Goal: Information Seeking & Learning: Stay updated

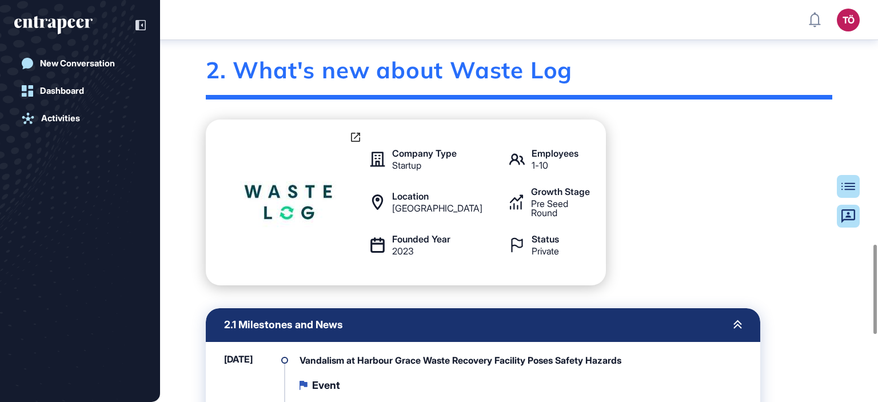
scroll to position [1039, 0]
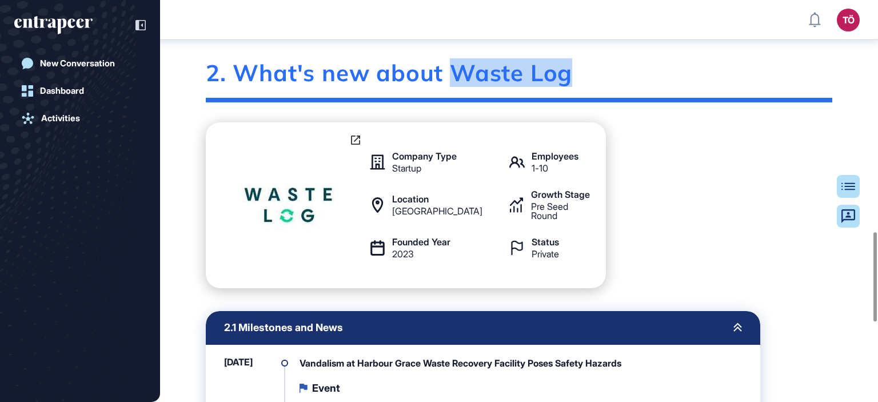
drag, startPoint x: 455, startPoint y: 84, endPoint x: 564, endPoint y: 85, distance: 108.6
click at [564, 85] on div "2. What's new about Waste Log" at bounding box center [519, 80] width 626 height 43
copy div "Waste Log"
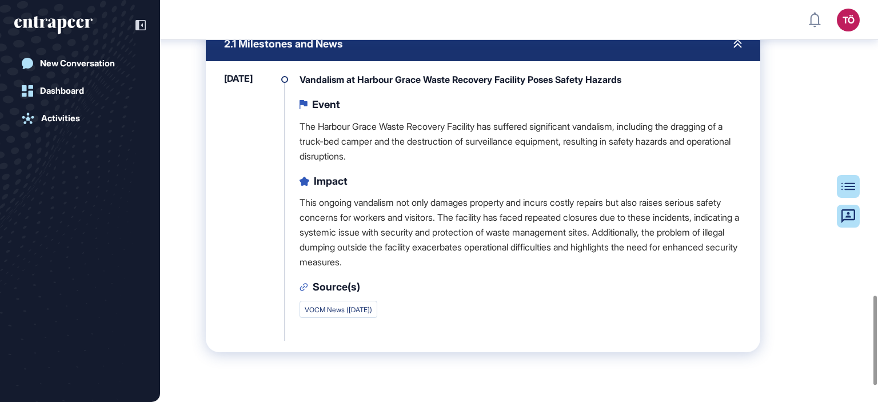
scroll to position [1319, 0]
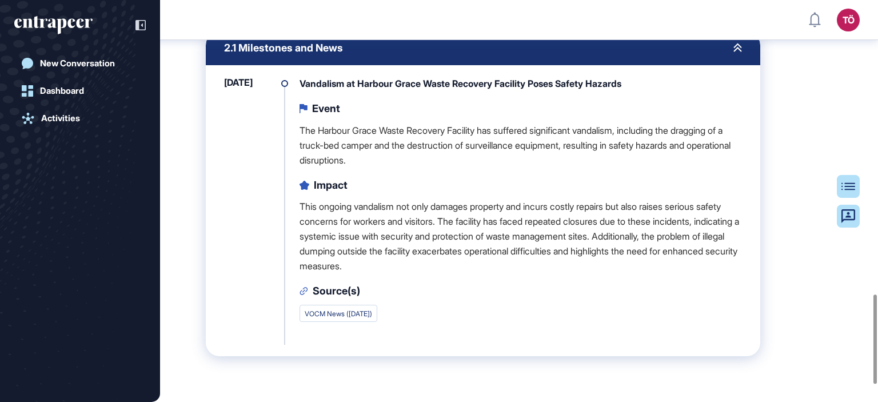
click at [364, 318] on link "VOCM News (Jul 30, 2025)" at bounding box center [338, 313] width 67 height 9
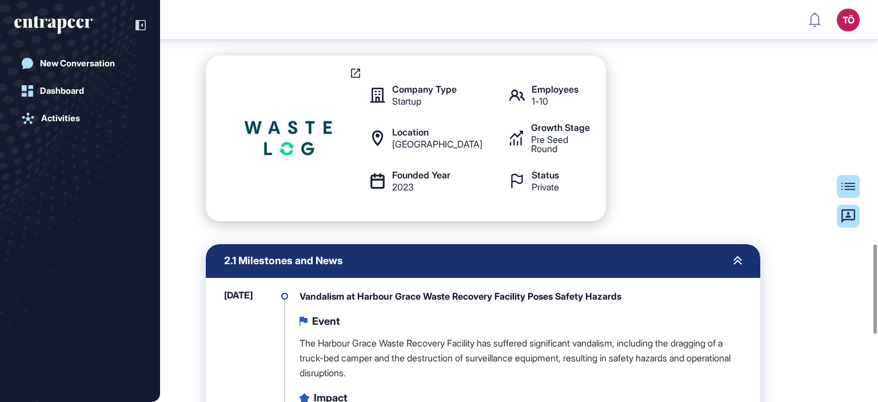
scroll to position [1090, 0]
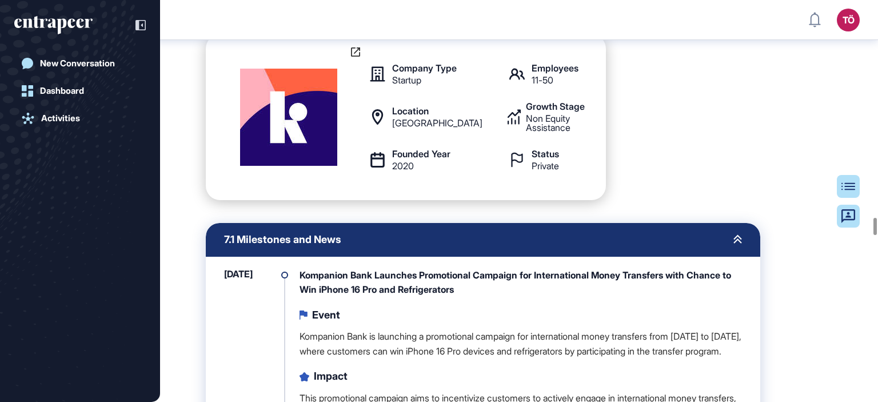
scroll to position [5776, 0]
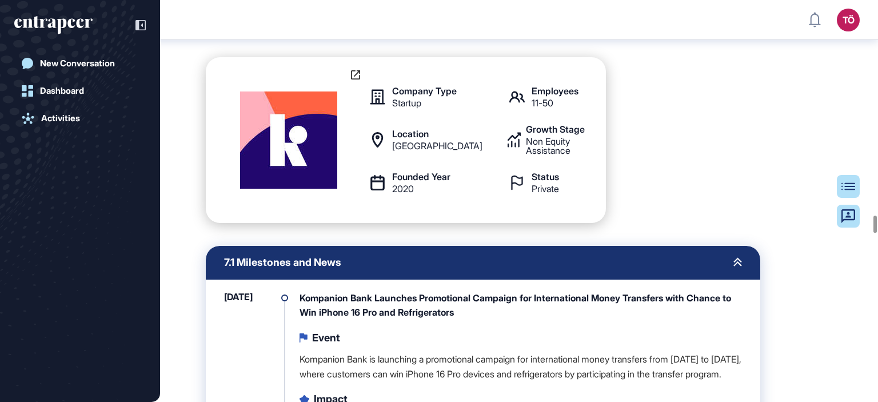
drag, startPoint x: 451, startPoint y: 122, endPoint x: 576, endPoint y: 121, distance: 124.6
click at [576, 37] on div "7. What's new about Kompanion" at bounding box center [519, 15] width 626 height 43
copy div "Kompanion"
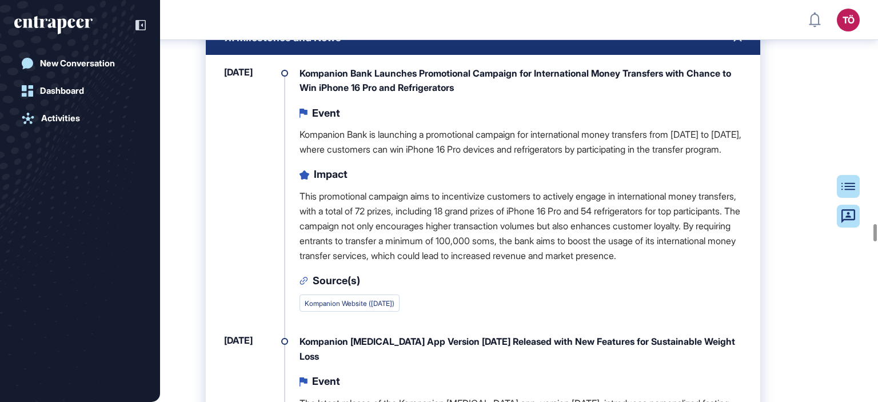
scroll to position [6004, 0]
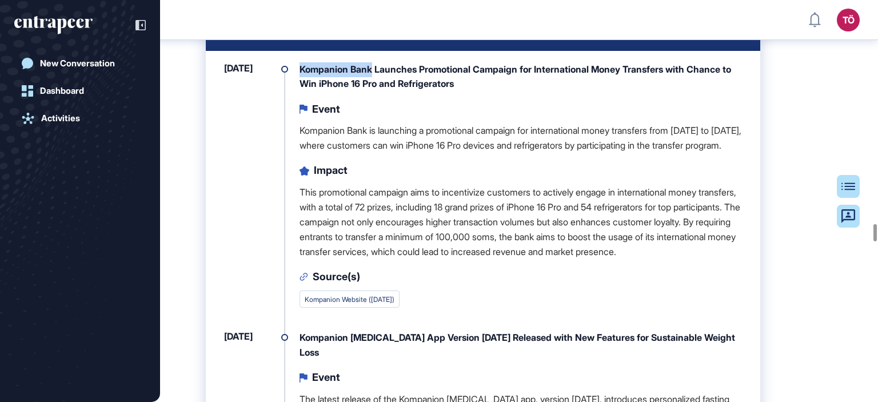
drag, startPoint x: 374, startPoint y: 182, endPoint x: 300, endPoint y: 183, distance: 73.7
click at [300, 91] on div "Kompanion Bank Launches Promotional Campaign for International Money Transfers …" at bounding box center [520, 76] width 442 height 29
copy div "Kompanion Bank"
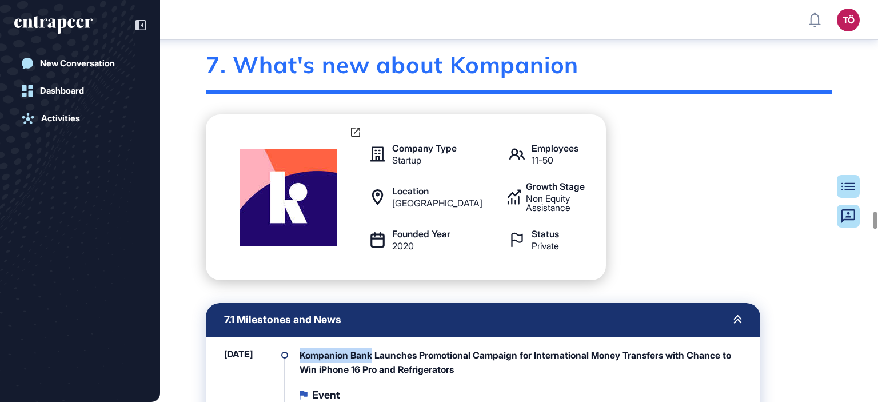
scroll to position [5662, 0]
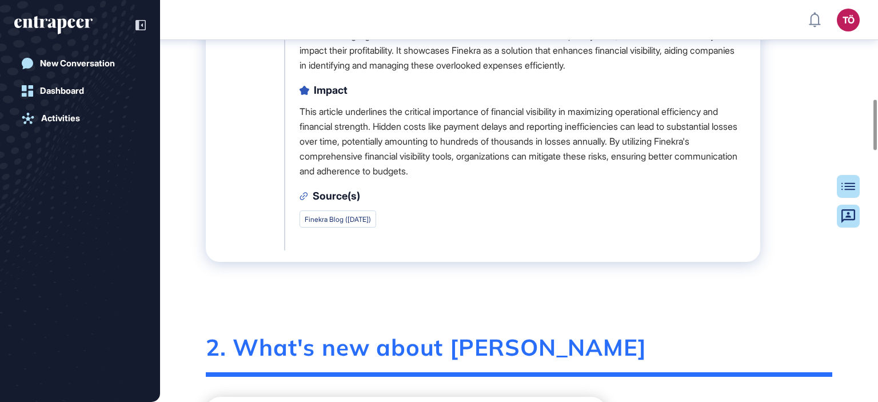
scroll to position [806, 0]
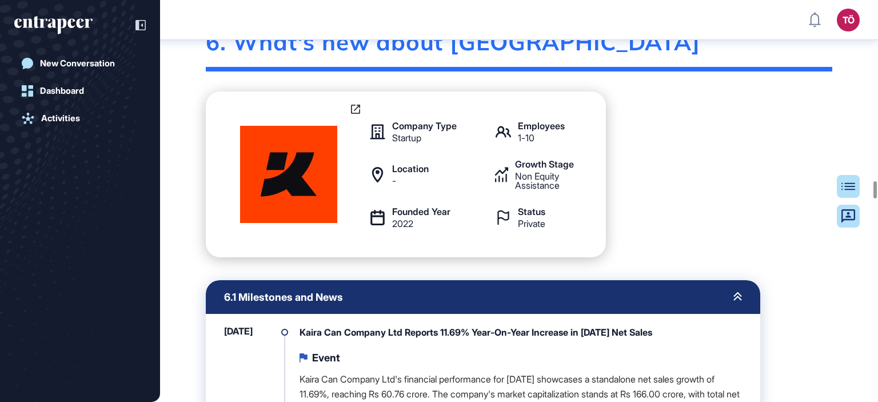
scroll to position [4862, 0]
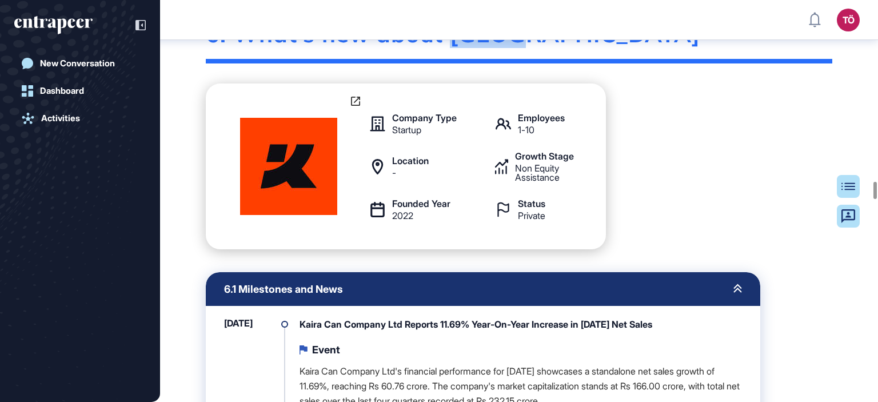
drag, startPoint x: 451, startPoint y: 149, endPoint x: 505, endPoint y: 148, distance: 53.7
click at [505, 63] on div "6. What's new about Kaira" at bounding box center [519, 41] width 626 height 43
copy div "Kaira"
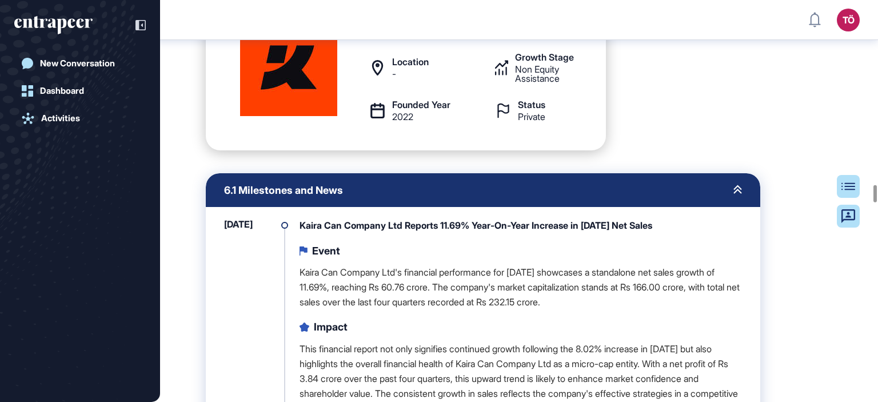
scroll to position [4919, 0]
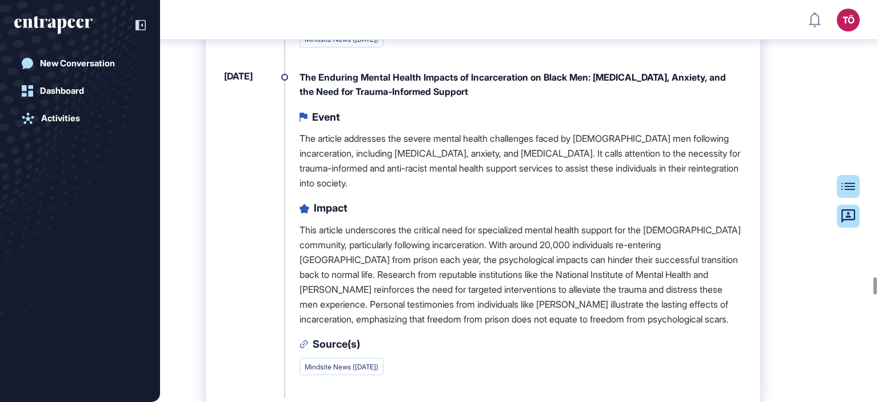
scroll to position [7433, 0]
click at [321, 45] on link "Mindsite News ([DATE])" at bounding box center [342, 40] width 74 height 9
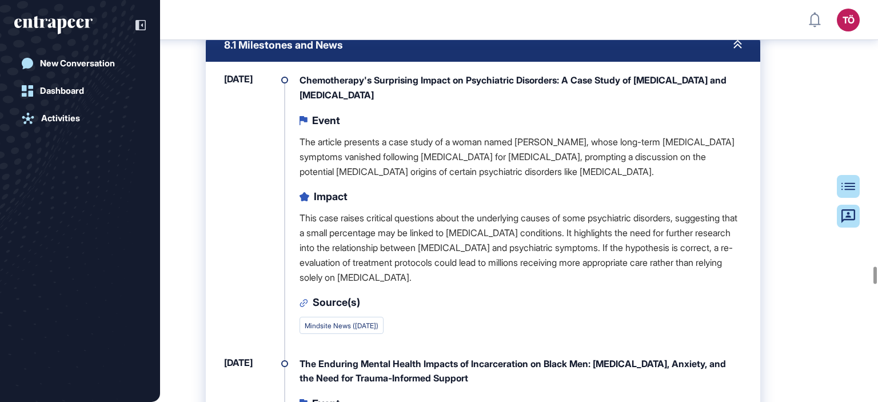
scroll to position [7148, 0]
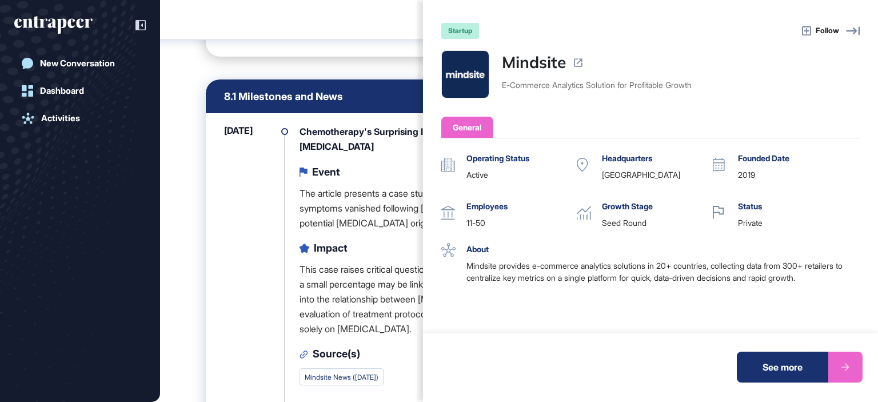
scroll to position [7091, 0]
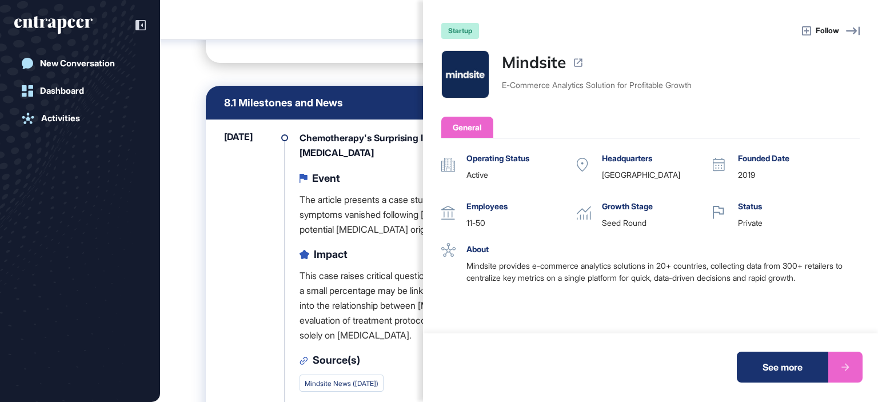
click at [373, 245] on div "startup Follow Mindsite E-Commerce Analytics Solution for Profitable Growth Gen…" at bounding box center [439, 201] width 878 height 402
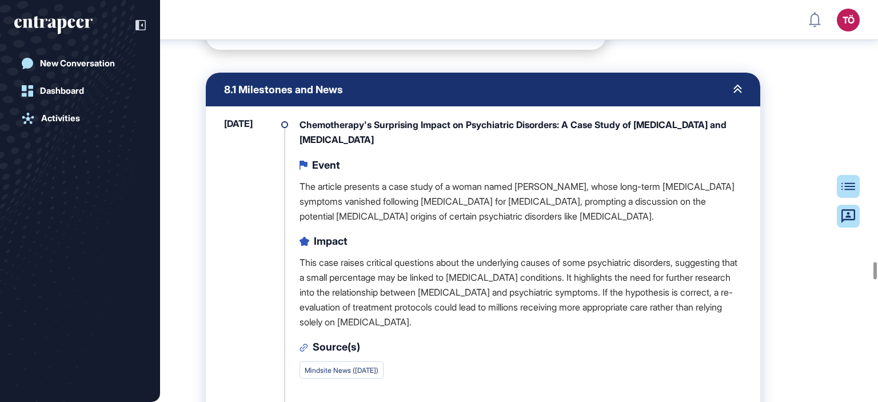
scroll to position [6919, 0]
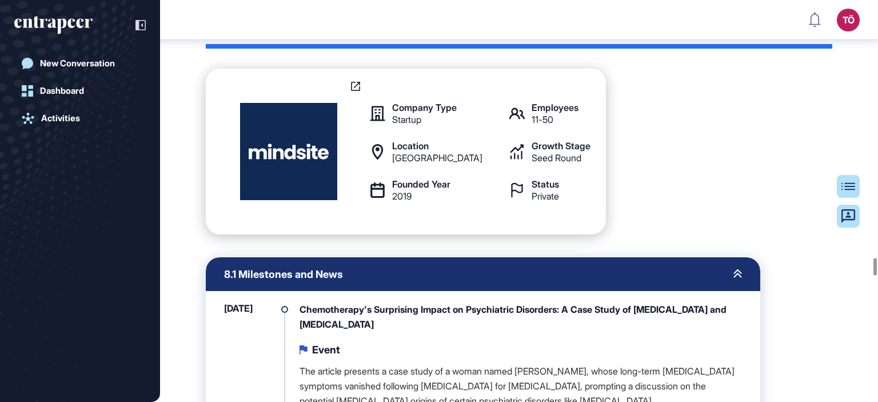
drag, startPoint x: 537, startPoint y: 193, endPoint x: 452, endPoint y: 191, distance: 85.1
click at [452, 49] on div "8. What's new about Mindsite" at bounding box center [519, 26] width 626 height 43
copy div "Mindsite"
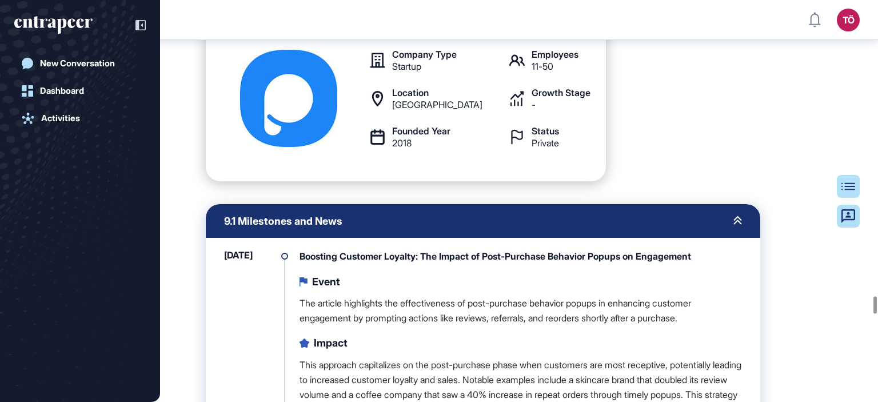
scroll to position [7948, 0]
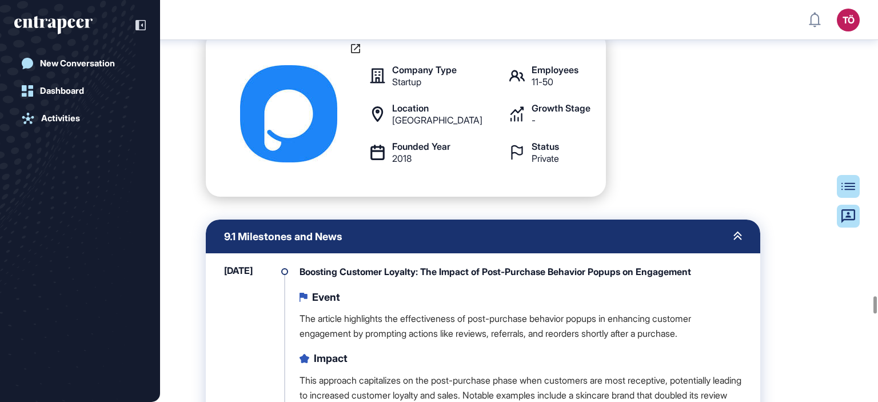
drag, startPoint x: 586, startPoint y: 139, endPoint x: 450, endPoint y: 137, distance: 135.5
copy div "Popupsmart"
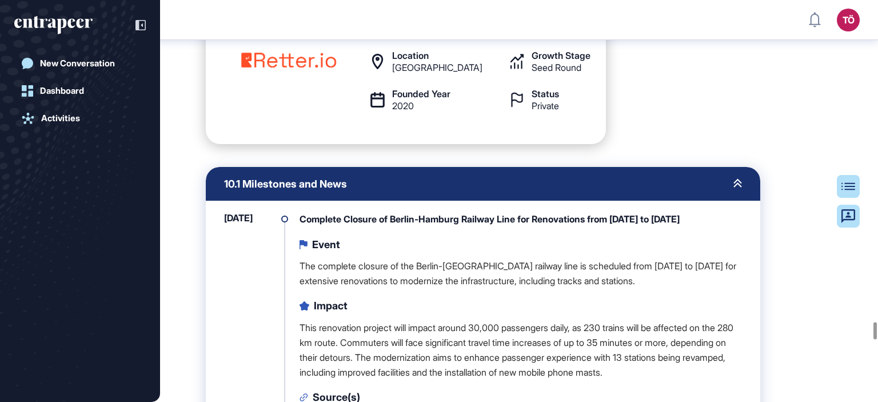
scroll to position [8576, 0]
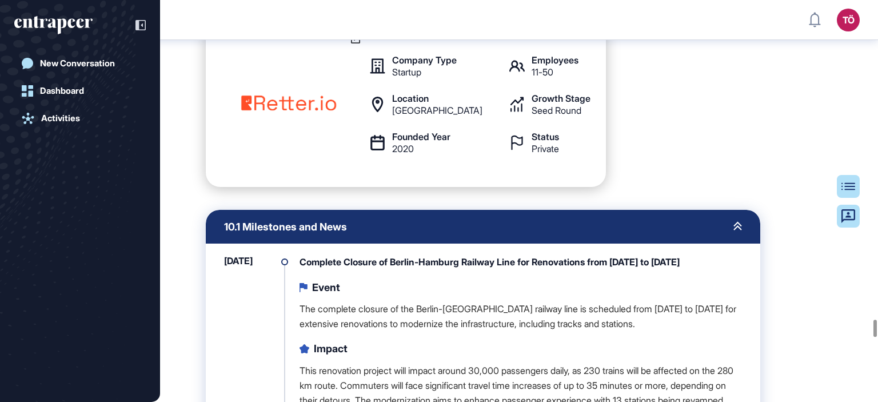
drag, startPoint x: 469, startPoint y: 142, endPoint x: 530, endPoint y: 138, distance: 61.8
copy div "[PERSON_NAME]"
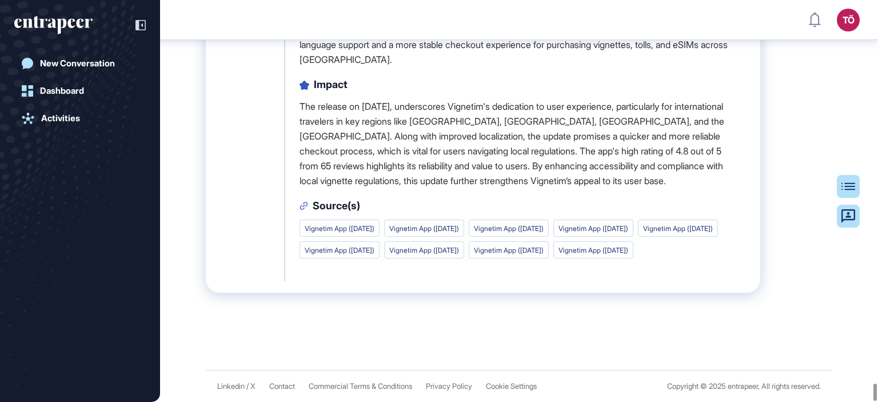
scroll to position [10297, 0]
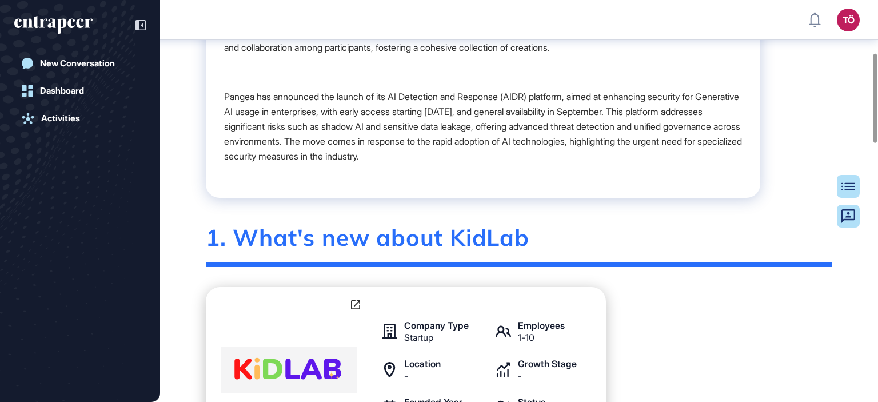
scroll to position [233, 0]
click at [500, 230] on div "1. What's new about KidLab" at bounding box center [519, 244] width 626 height 43
copy div "KidLab"
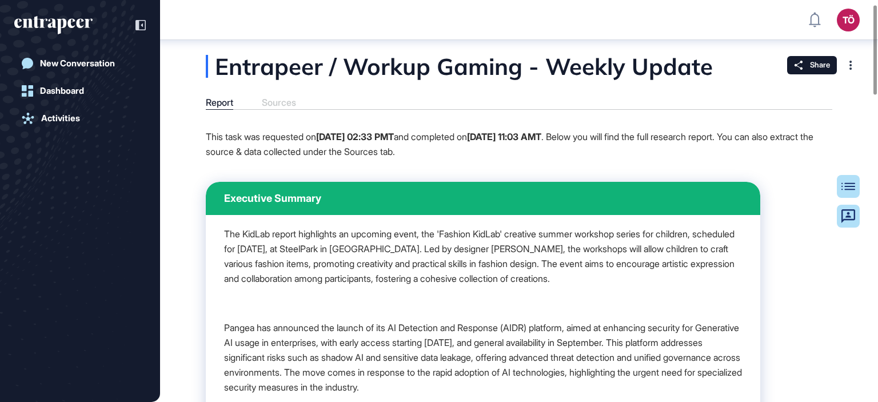
scroll to position [0, 0]
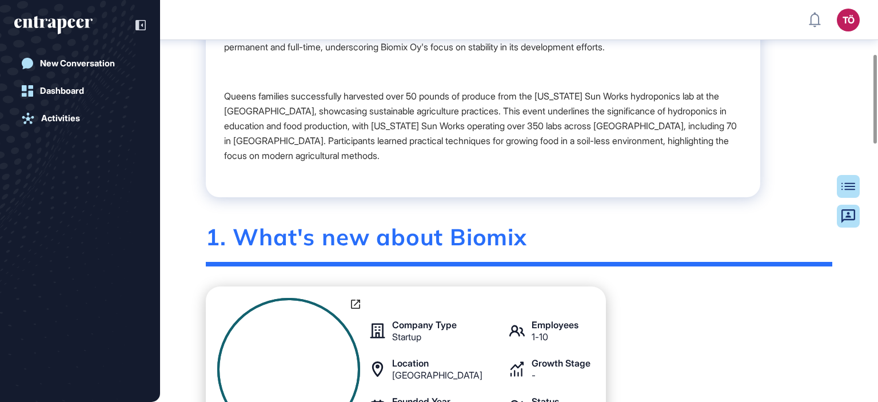
scroll to position [406, 0]
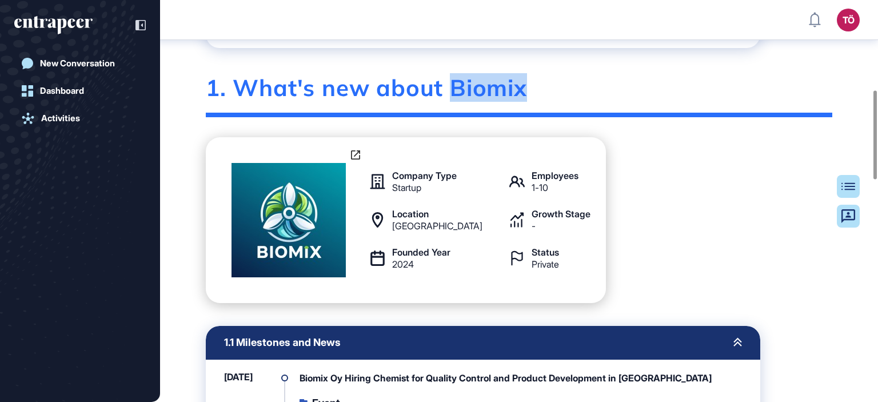
drag, startPoint x: 522, startPoint y: 86, endPoint x: 449, endPoint y: 88, distance: 73.7
click at [449, 88] on div "1. What's new about Biomix" at bounding box center [519, 95] width 626 height 43
copy div "Biomix"
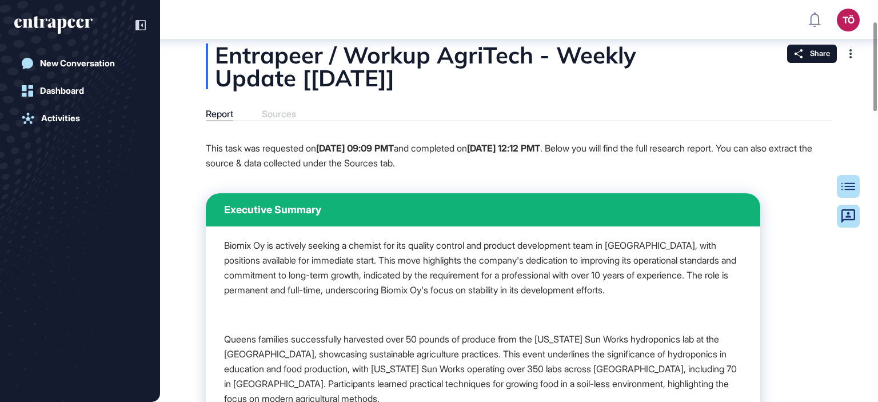
scroll to position [0, 0]
